Goal: Browse casually

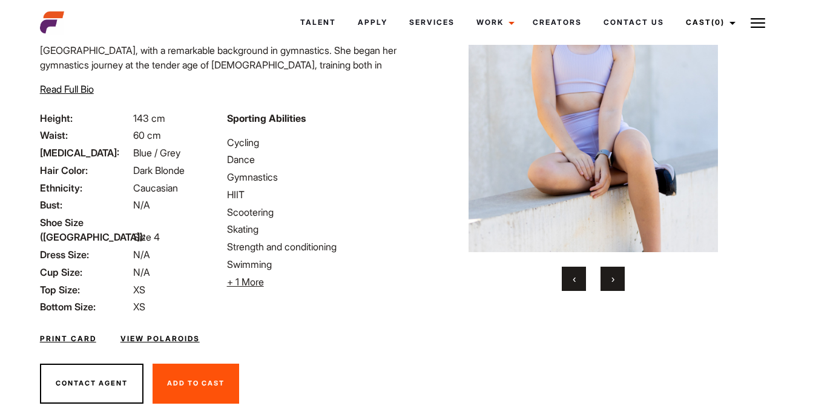
scroll to position [148, 0]
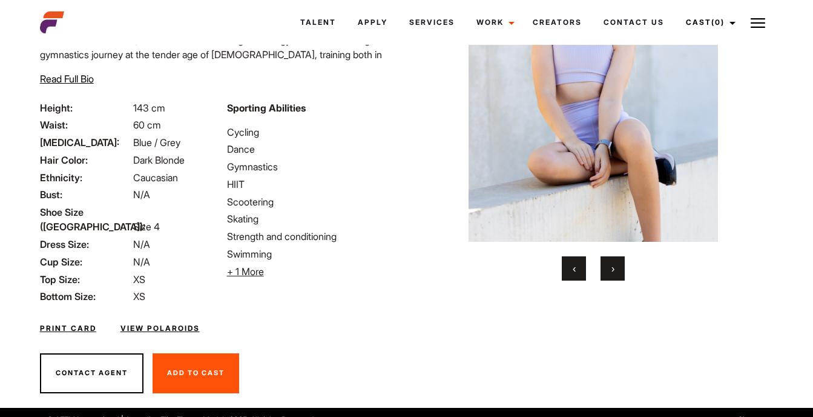
click at [613, 265] on span "›" at bounding box center [613, 268] width 3 height 12
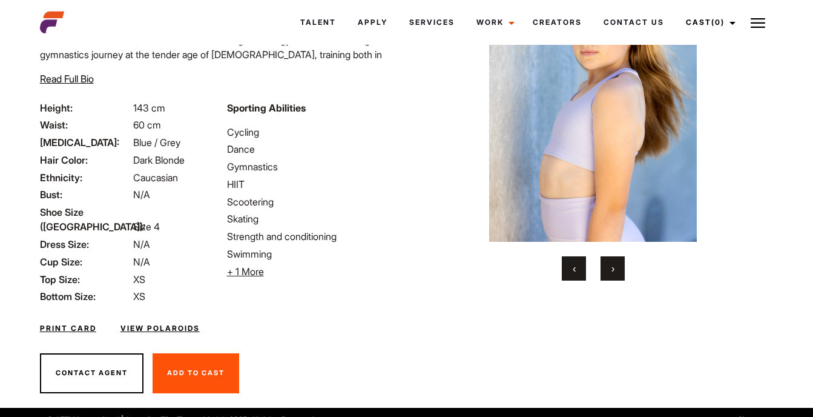
click at [613, 265] on span "›" at bounding box center [613, 268] width 3 height 12
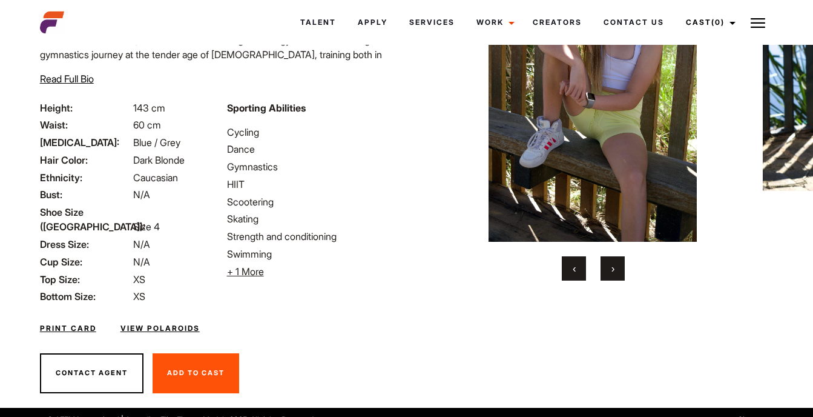
click at [613, 265] on span "›" at bounding box center [613, 268] width 3 height 12
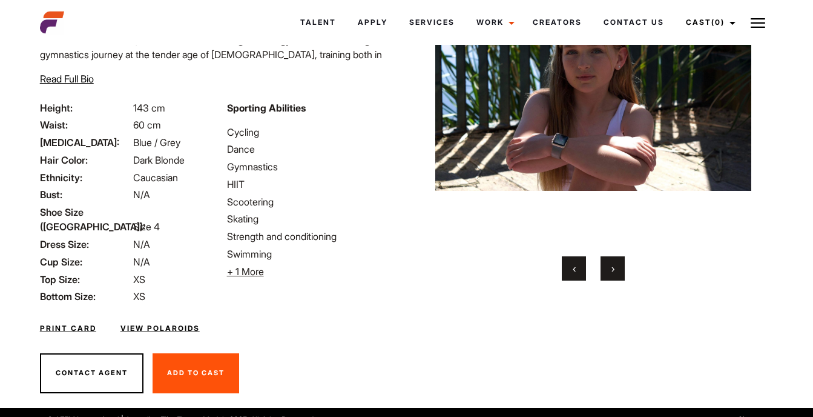
click at [613, 265] on span "›" at bounding box center [613, 268] width 3 height 12
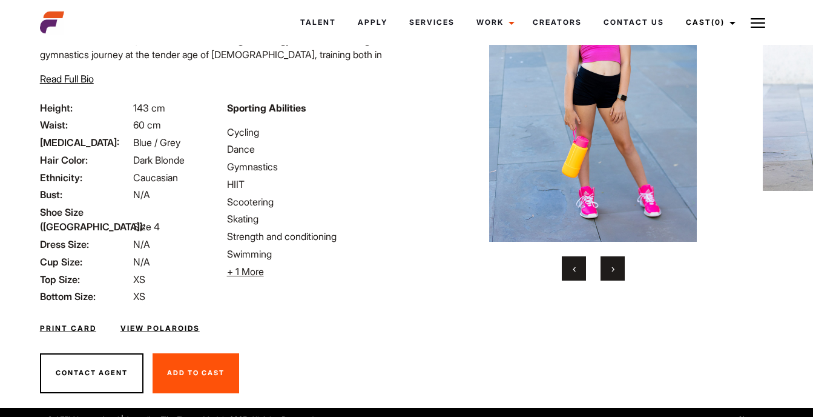
click at [613, 265] on span "›" at bounding box center [613, 268] width 3 height 12
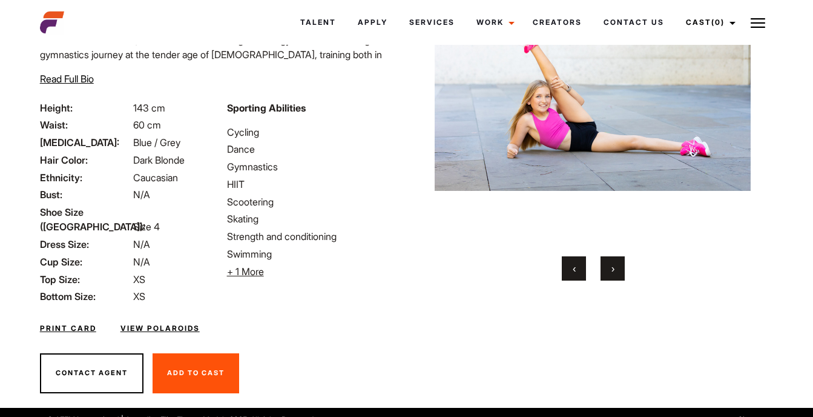
click at [613, 265] on span "›" at bounding box center [613, 268] width 3 height 12
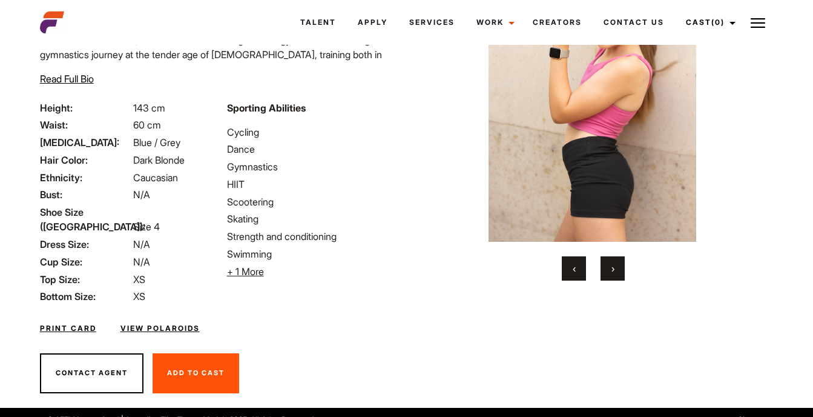
click at [613, 265] on span "›" at bounding box center [613, 268] width 3 height 12
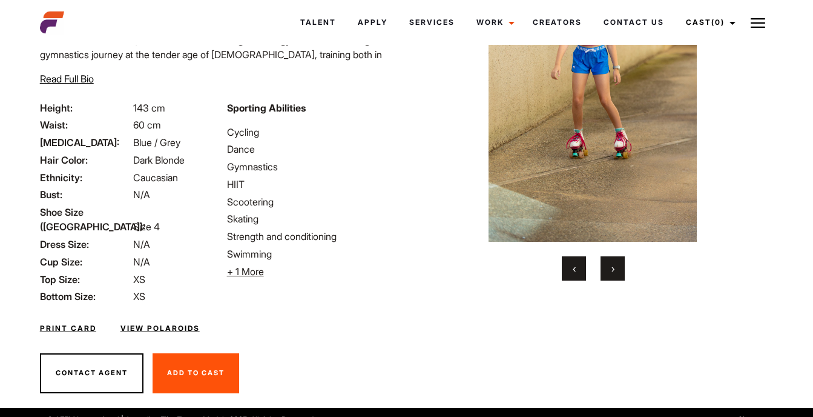
click at [613, 265] on span "›" at bounding box center [613, 268] width 3 height 12
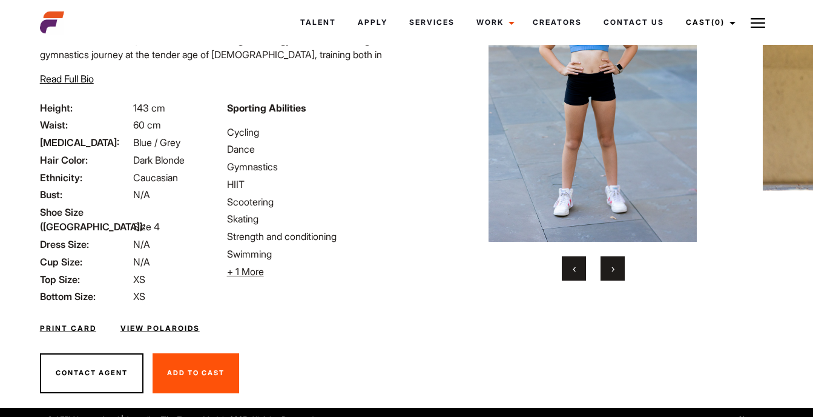
click at [613, 265] on span "›" at bounding box center [613, 268] width 3 height 12
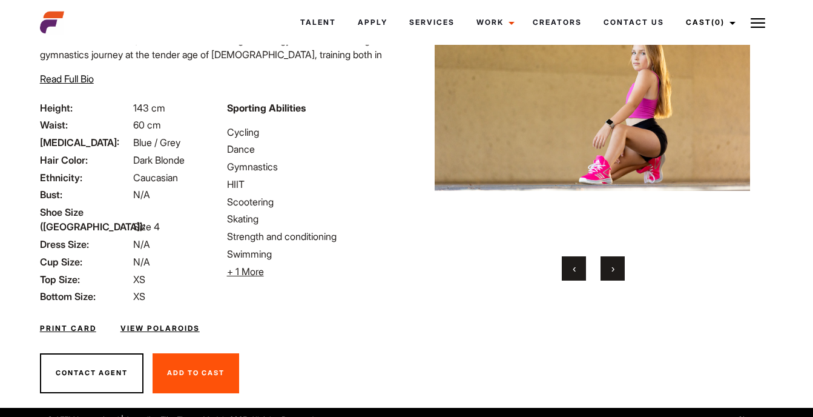
click at [613, 265] on span "›" at bounding box center [613, 268] width 3 height 12
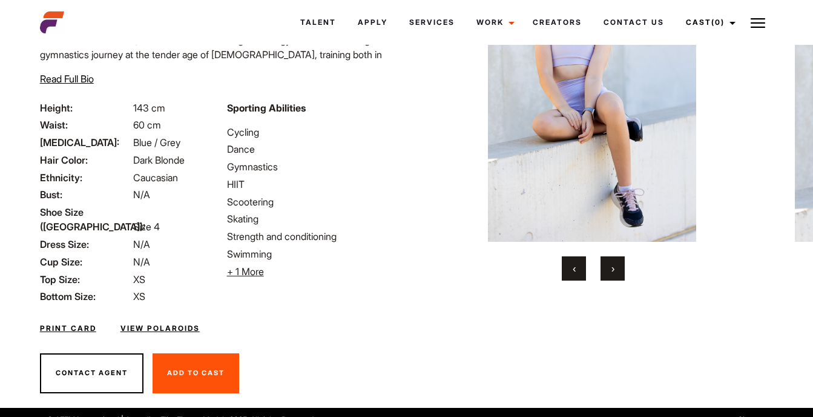
click at [613, 265] on span "›" at bounding box center [613, 268] width 3 height 12
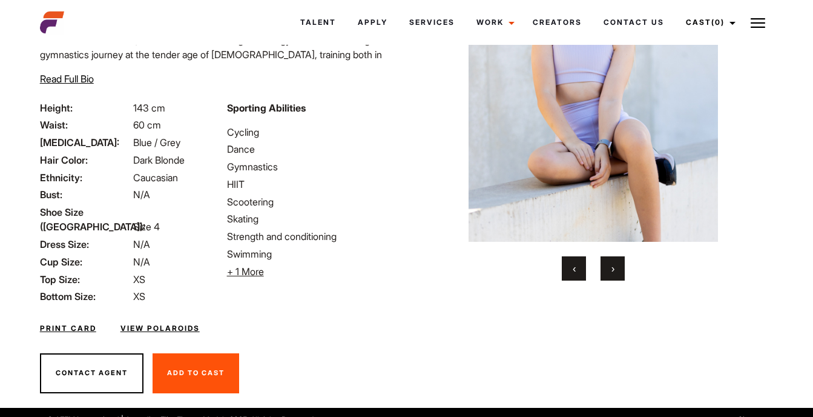
click at [613, 265] on span "›" at bounding box center [613, 268] width 3 height 12
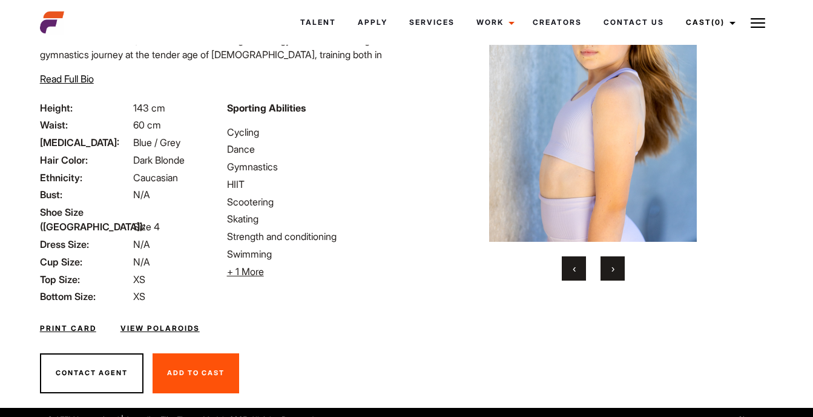
click at [613, 265] on span "›" at bounding box center [613, 268] width 3 height 12
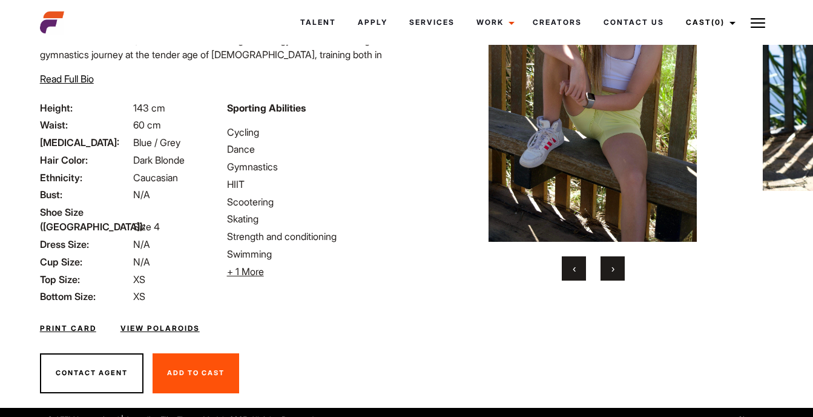
click at [613, 265] on span "›" at bounding box center [613, 268] width 3 height 12
